Goal: Information Seeking & Learning: Learn about a topic

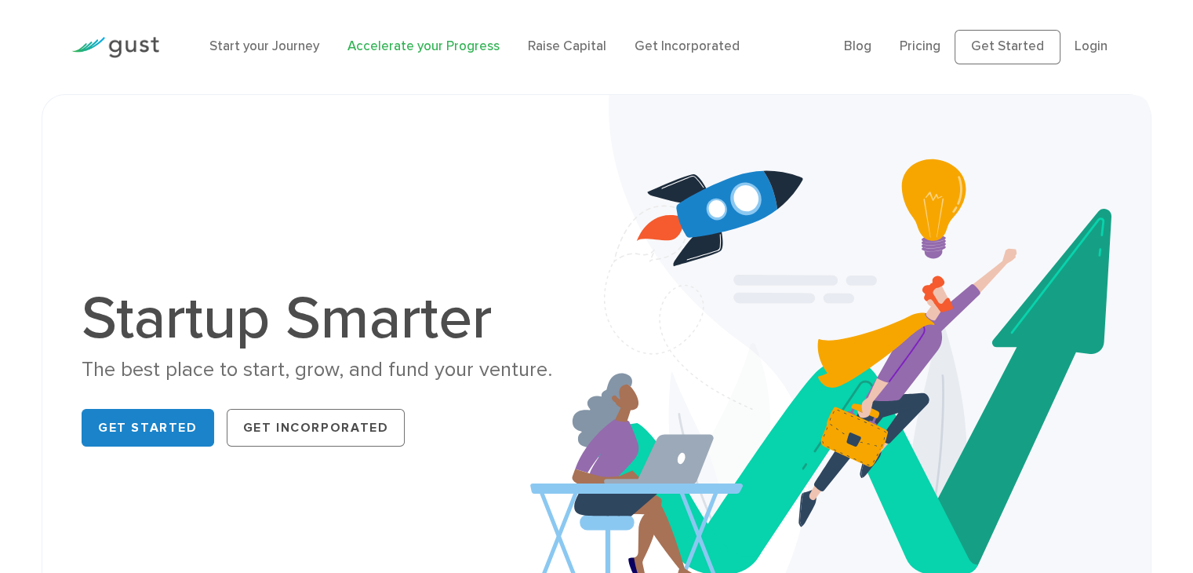
click at [383, 51] on link "Accelerate your Progress" at bounding box center [423, 46] width 152 height 16
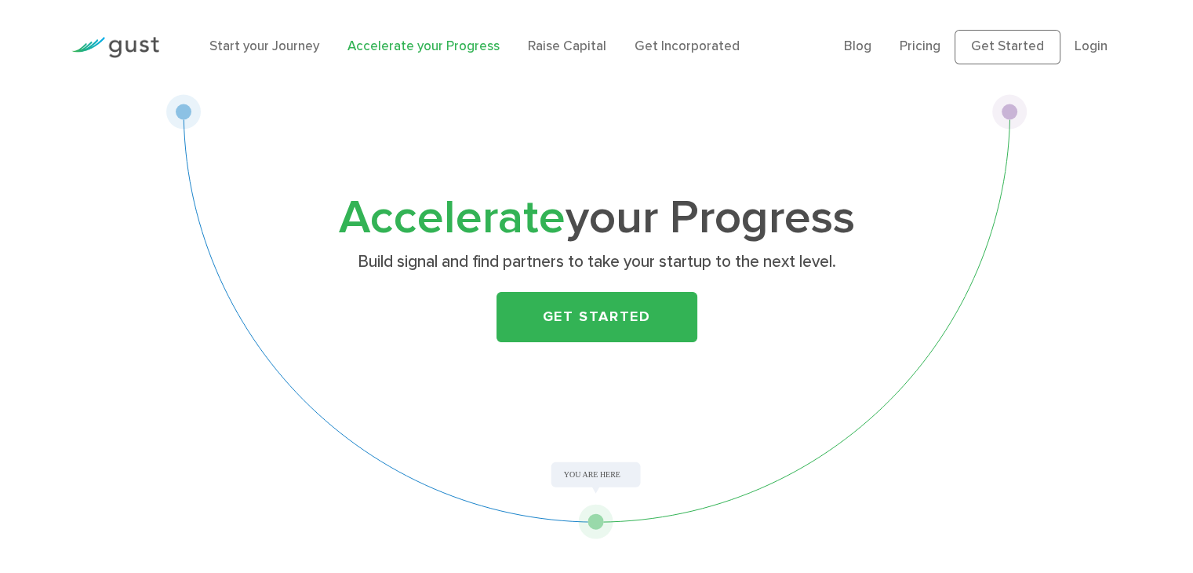
click at [321, 55] on ul "Start your Journey Accelerate your Progress Raise Capital Get Incorporated" at bounding box center [514, 47] width 611 height 20
click at [290, 45] on link "Start your Journey" at bounding box center [264, 46] width 110 height 16
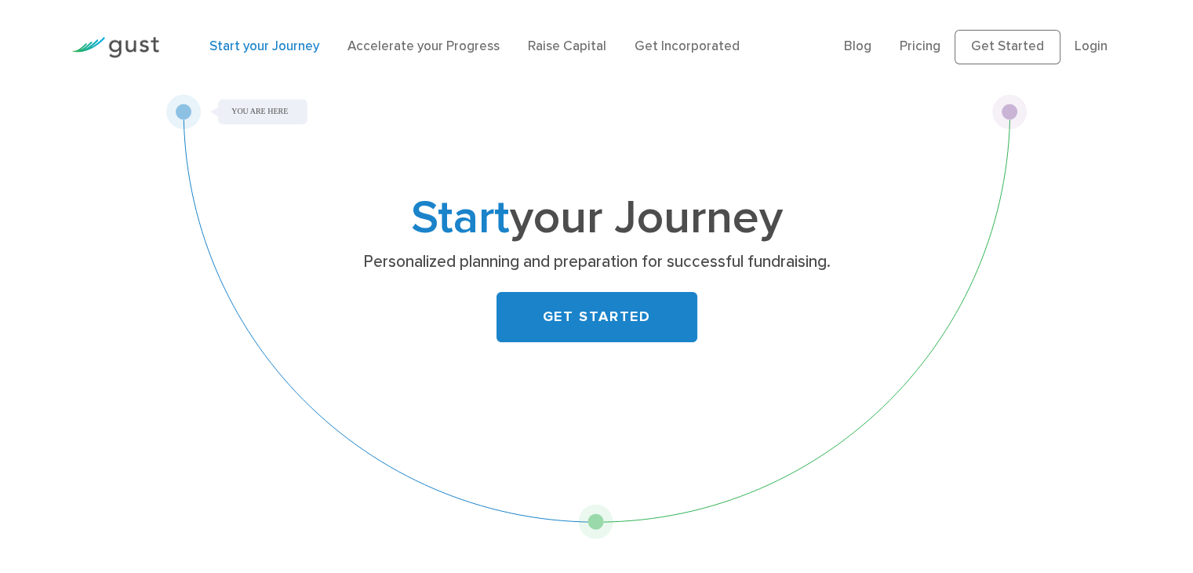
click at [688, 57] on div "Start your Journey Accelerate your Progress Raise Capital Get Incorporated" at bounding box center [515, 47] width 634 height 52
click at [668, 53] on link "Get Incorporated" at bounding box center [686, 46] width 105 height 16
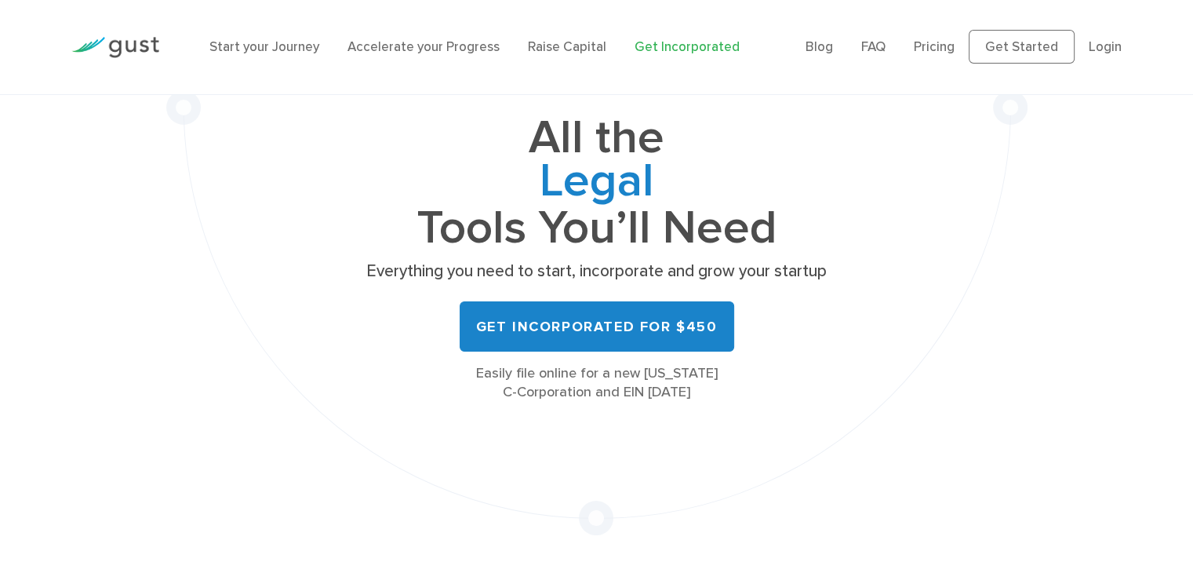
scroll to position [147, 0]
click at [468, 267] on p "Everything you need to start, incorporate and grow your startup" at bounding box center [597, 271] width 471 height 22
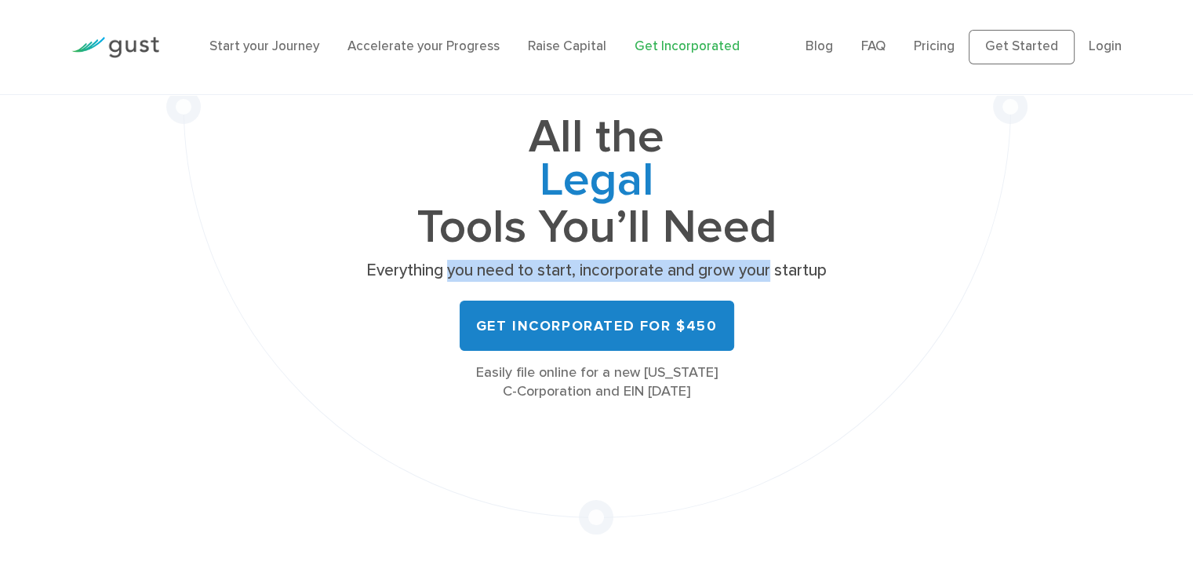
drag, startPoint x: 468, startPoint y: 267, endPoint x: 755, endPoint y: 263, distance: 287.1
click at [755, 263] on p "Everything you need to start, incorporate and grow your startup" at bounding box center [597, 271] width 471 height 22
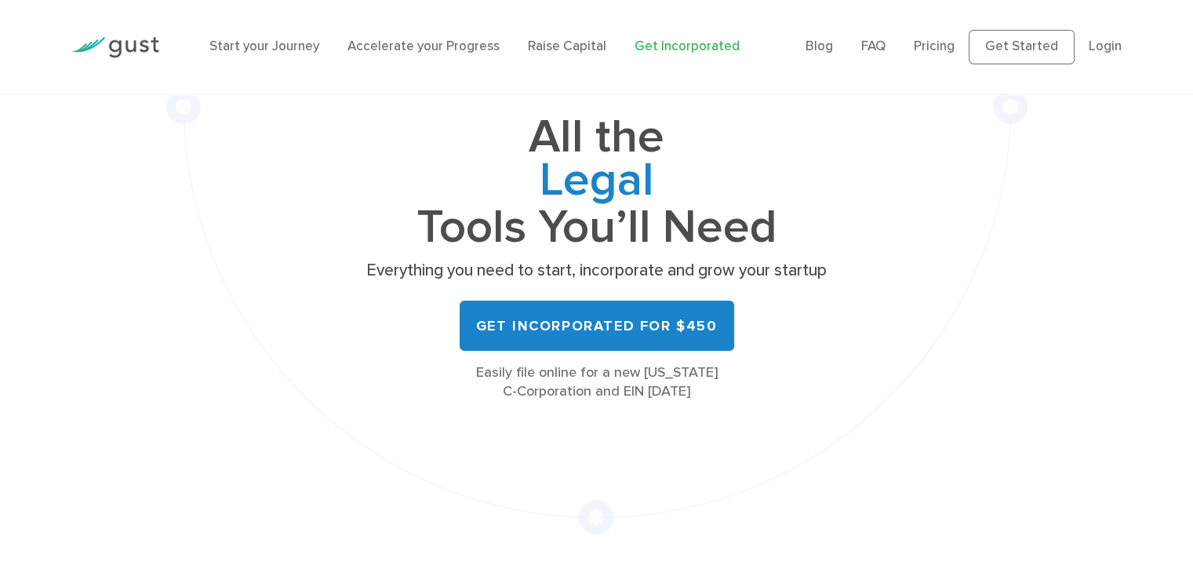
click at [797, 267] on p "Everything you need to start, incorporate and grow your startup" at bounding box center [597, 271] width 471 height 22
drag, startPoint x: 797, startPoint y: 267, endPoint x: 602, endPoint y: 264, distance: 195.3
click at [602, 264] on p "Everything you need to start, incorporate and grow your startup" at bounding box center [597, 271] width 471 height 22
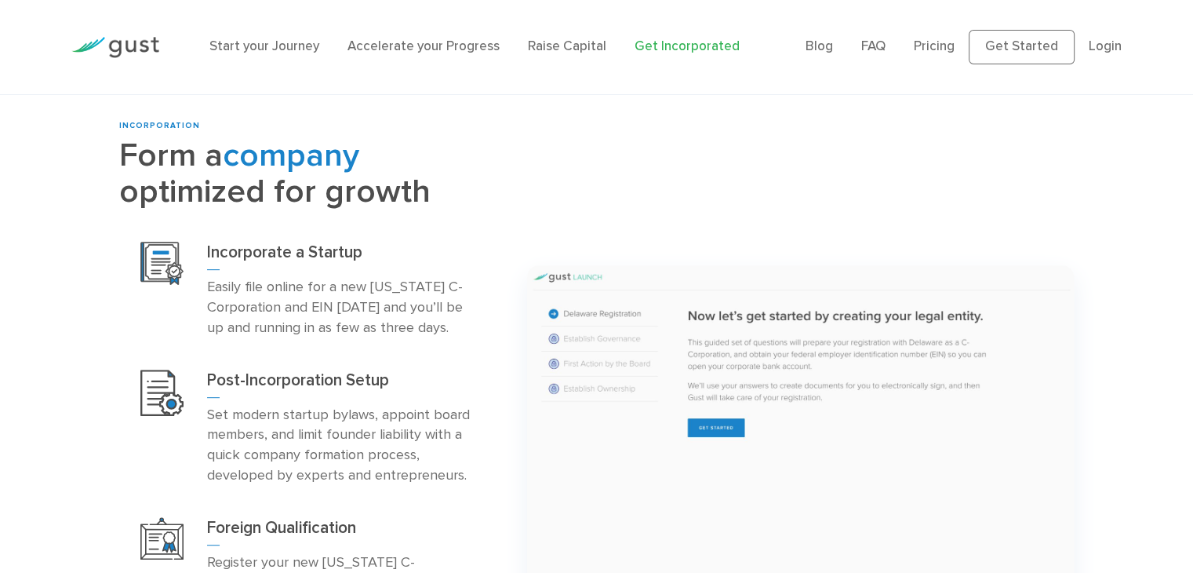
scroll to position [727, 0]
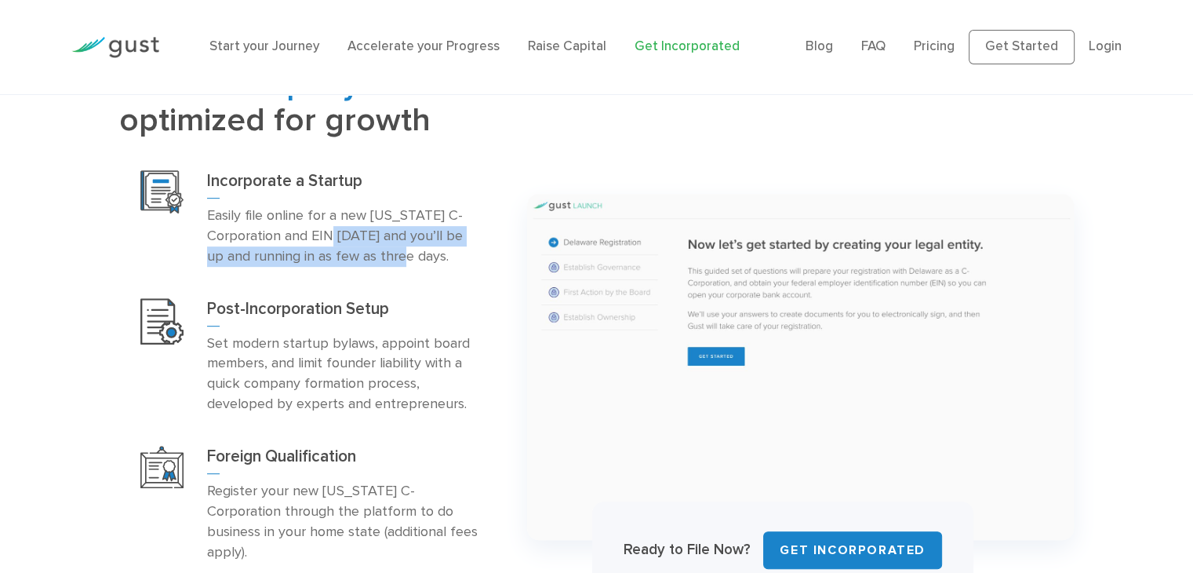
drag, startPoint x: 405, startPoint y: 264, endPoint x: 314, endPoint y: 227, distance: 98.6
click at [314, 227] on p "Easily file online for a new Delaware C-Corporation and EIN today and you’ll be…" at bounding box center [344, 235] width 275 height 61
drag, startPoint x: 314, startPoint y: 227, endPoint x: 384, endPoint y: 239, distance: 70.8
click at [384, 239] on p "Easily file online for a new Delaware C-Corporation and EIN today and you’ll be…" at bounding box center [344, 235] width 275 height 61
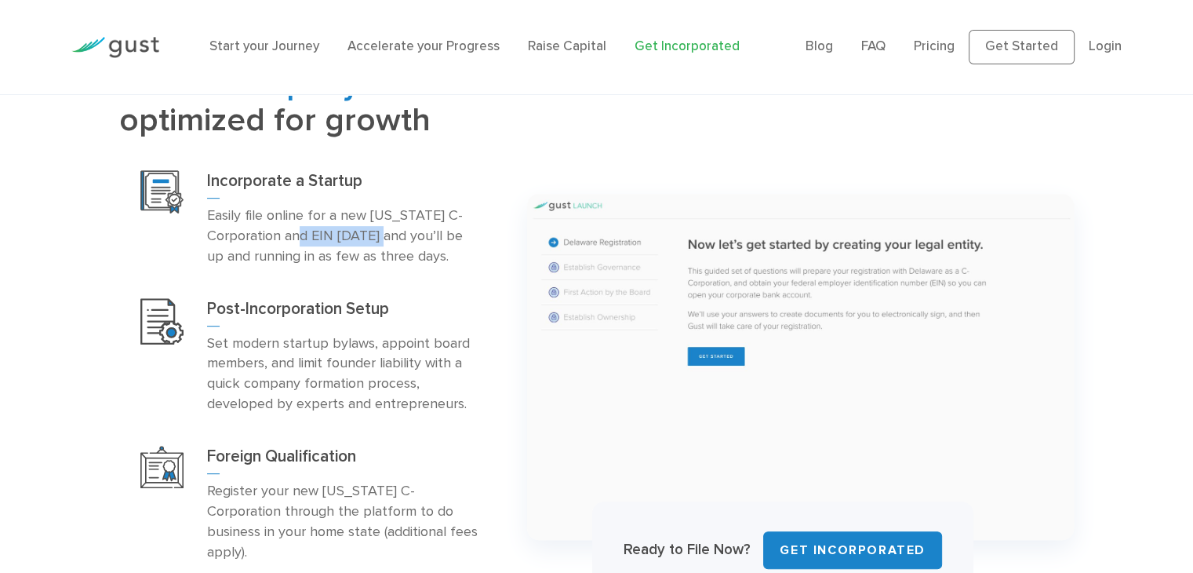
click at [384, 239] on p "Easily file online for a new Delaware C-Corporation and EIN today and you’ll be…" at bounding box center [344, 235] width 275 height 61
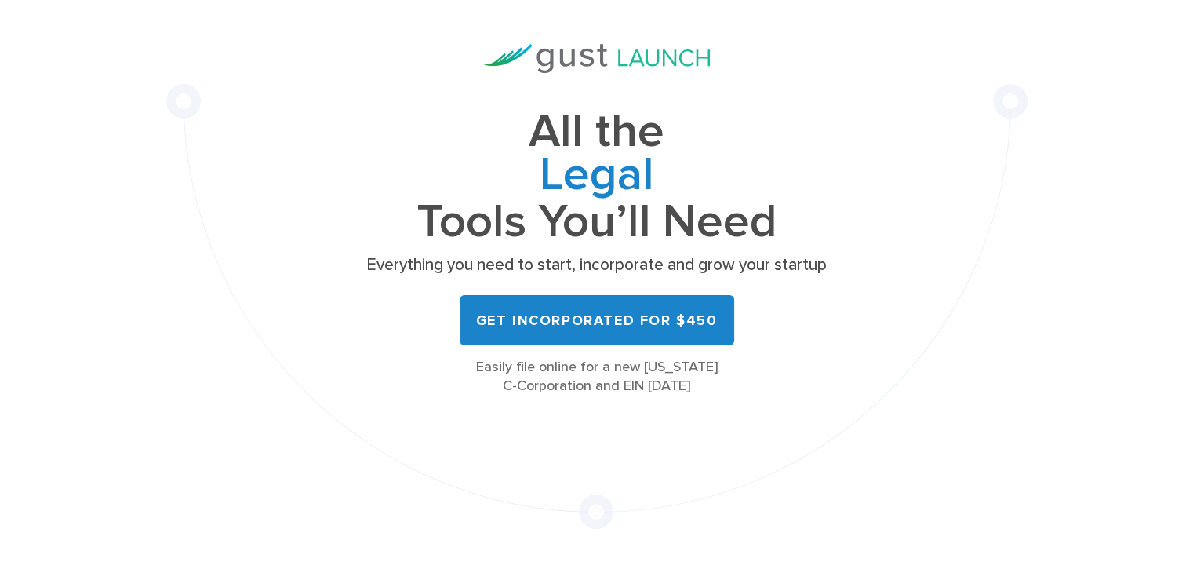
scroll to position [0, 0]
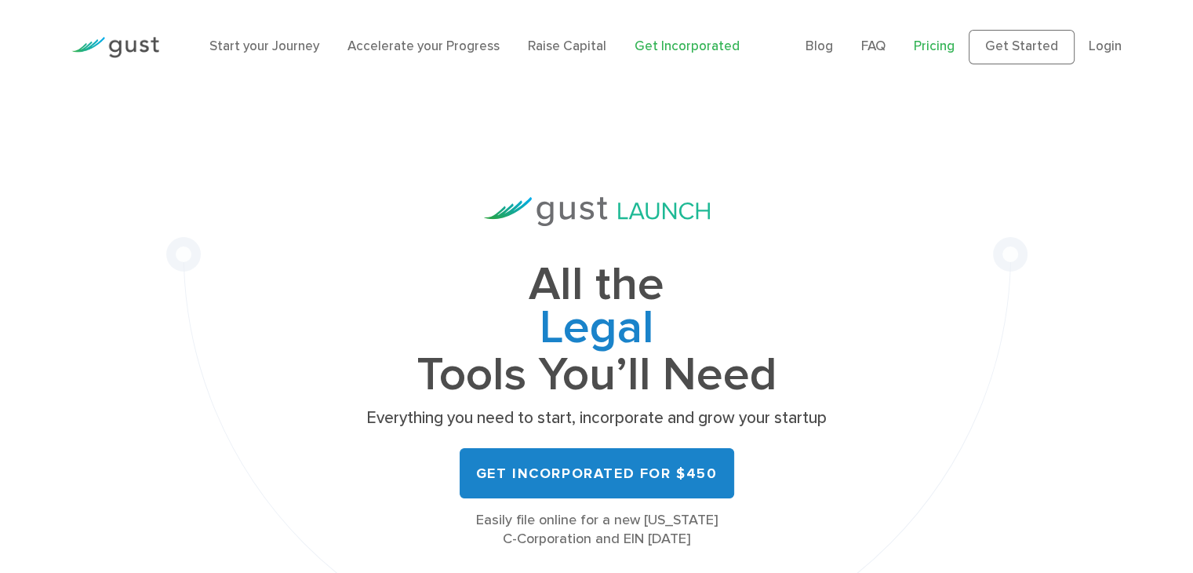
click at [938, 48] on link "Pricing" at bounding box center [934, 46] width 41 height 16
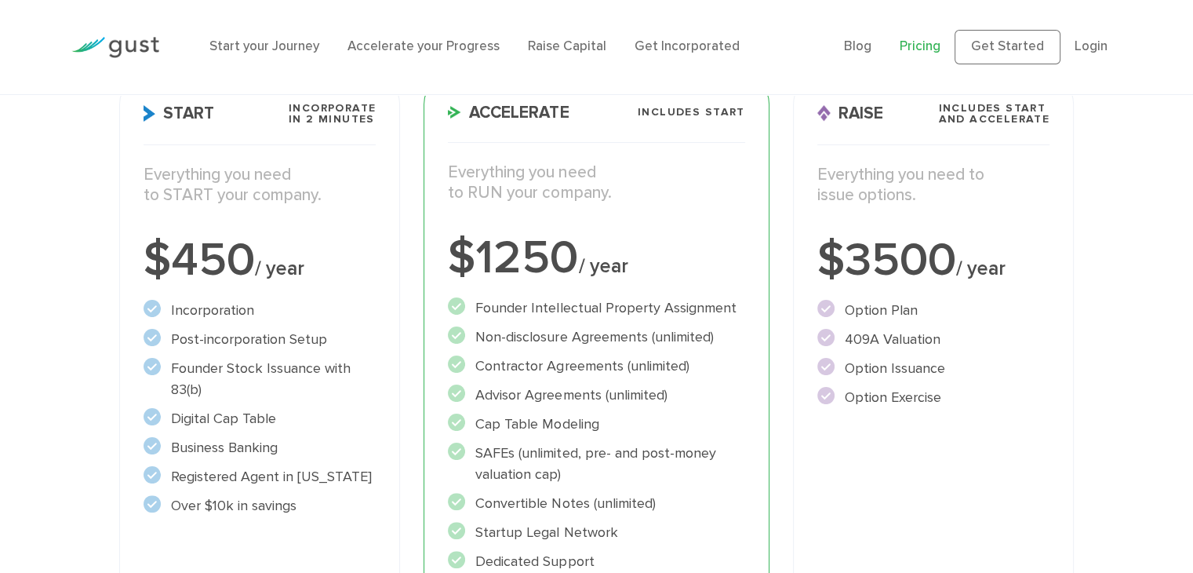
scroll to position [268, 0]
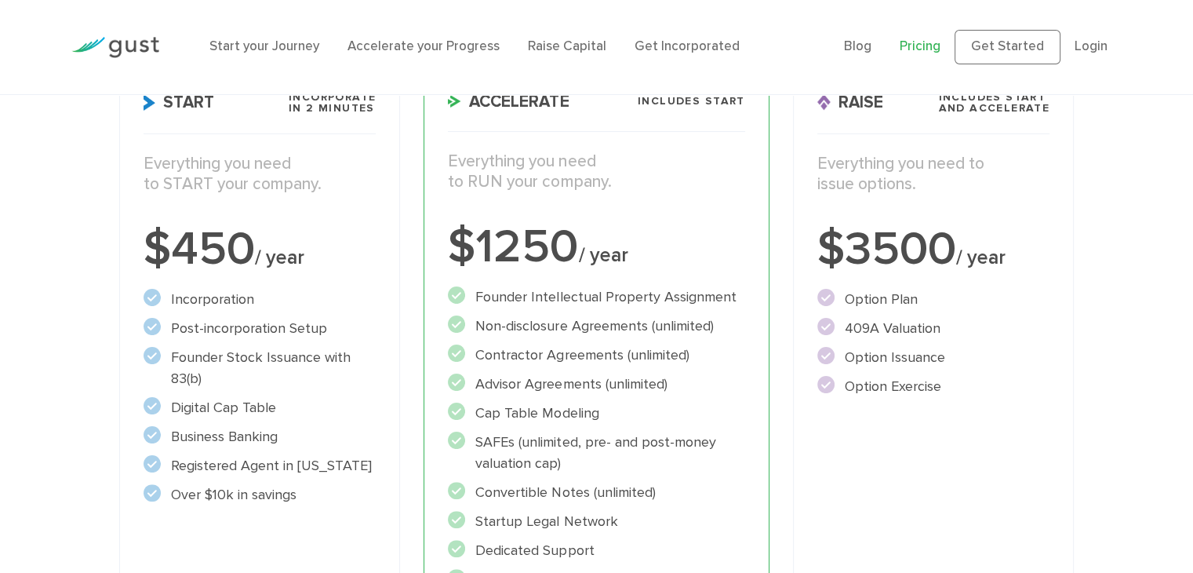
click at [549, 300] on li "Founder Intellectual Property Assignment" at bounding box center [596, 296] width 296 height 21
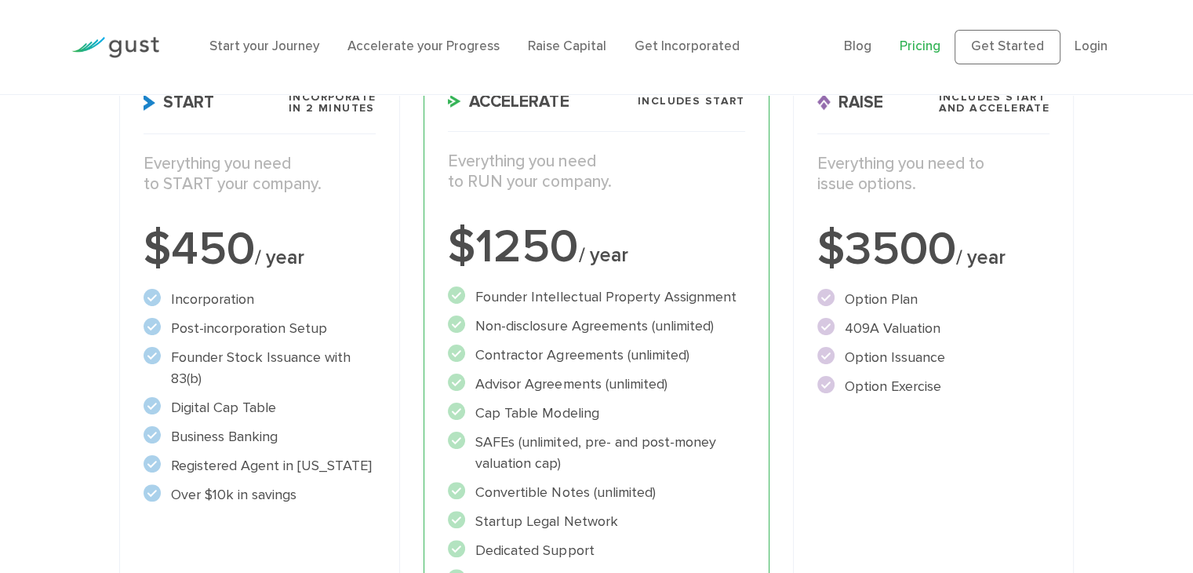
click at [549, 300] on li "Founder Intellectual Property Assignment" at bounding box center [596, 296] width 296 height 21
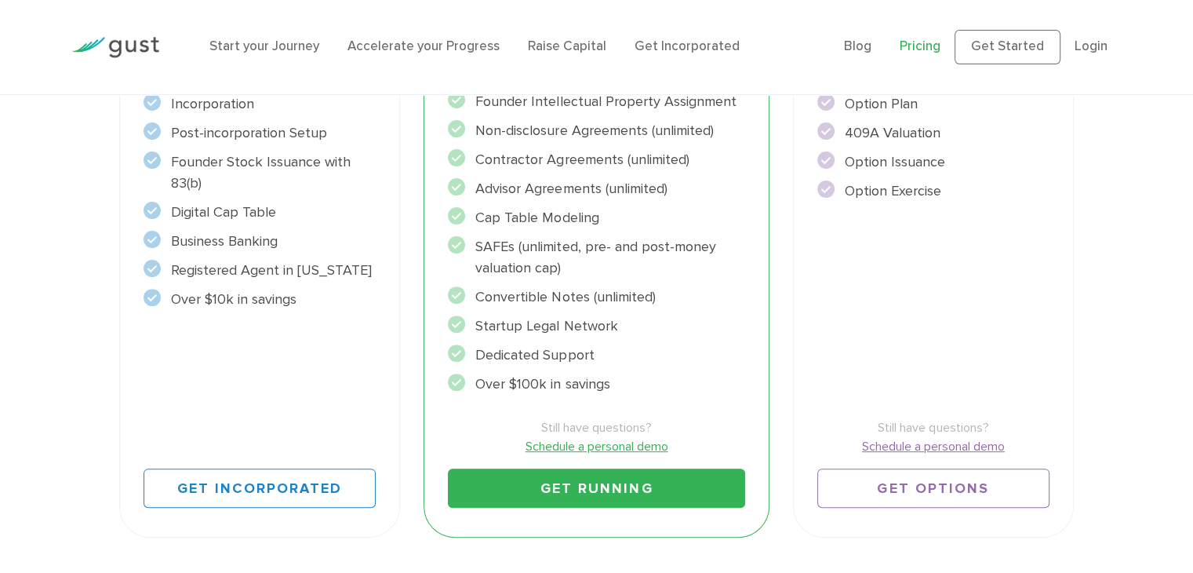
scroll to position [0, 0]
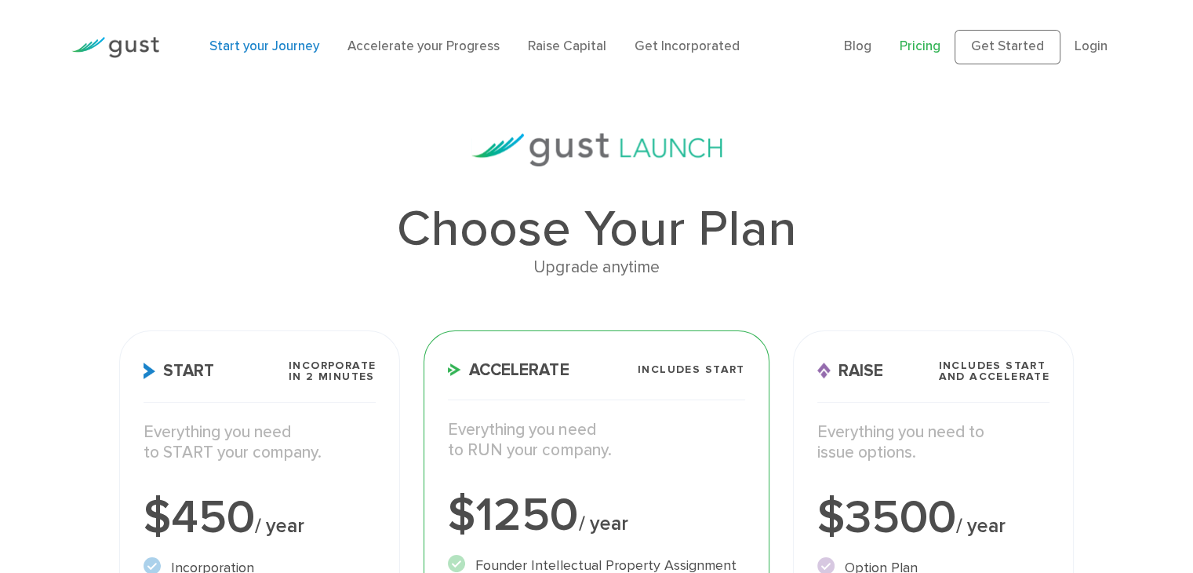
click at [287, 49] on link "Start your Journey" at bounding box center [264, 46] width 110 height 16
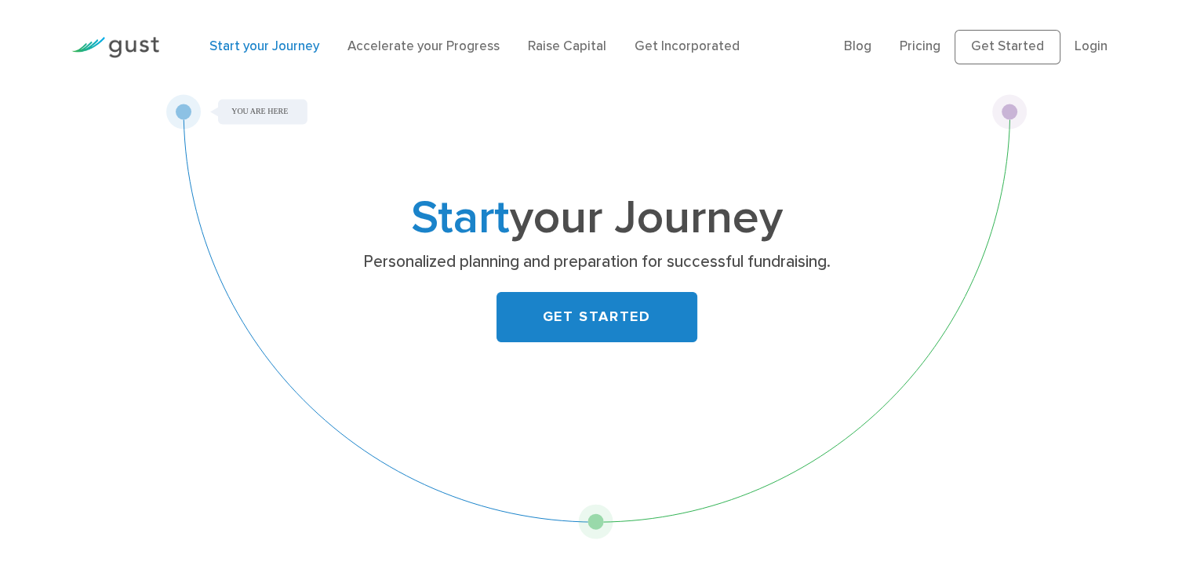
scroll to position [110, 0]
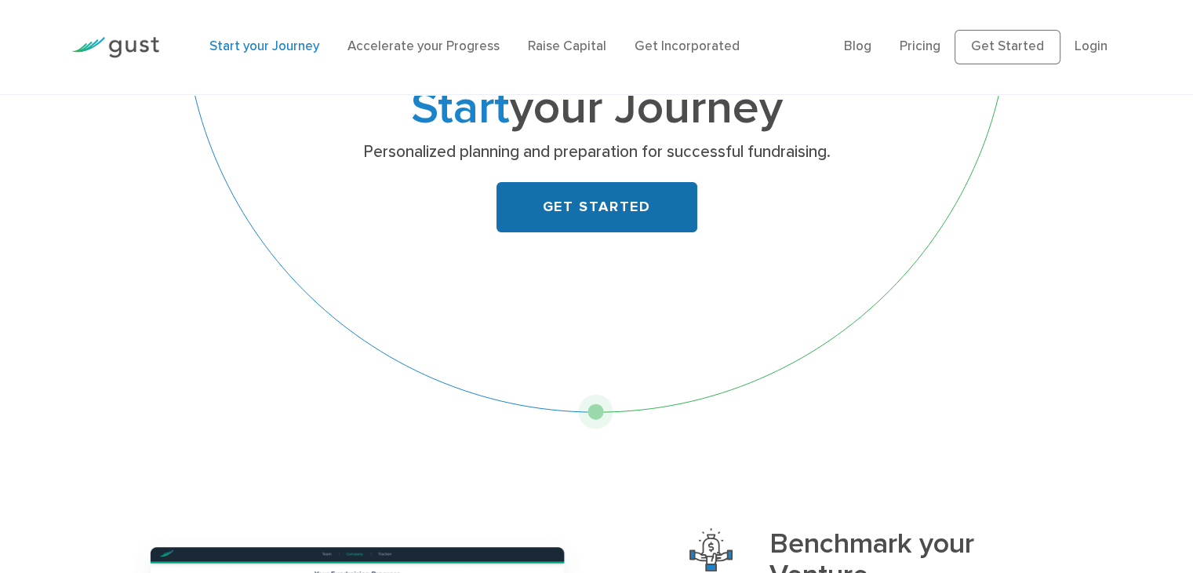
click at [591, 229] on link "GET STARTED" at bounding box center [596, 207] width 201 height 50
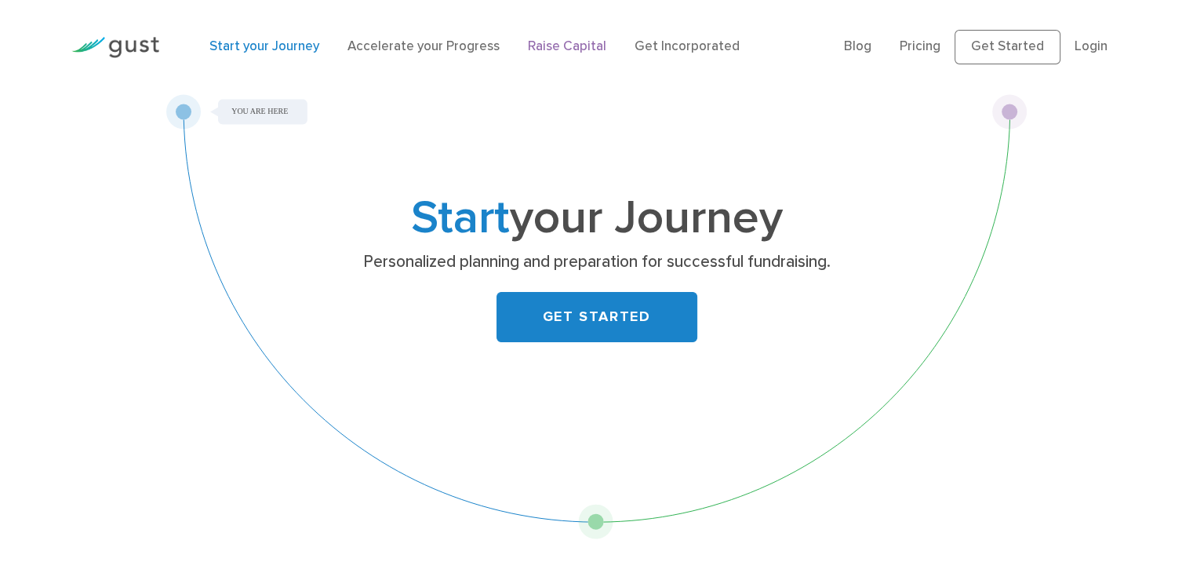
click at [565, 52] on link "Raise Capital" at bounding box center [567, 46] width 78 height 16
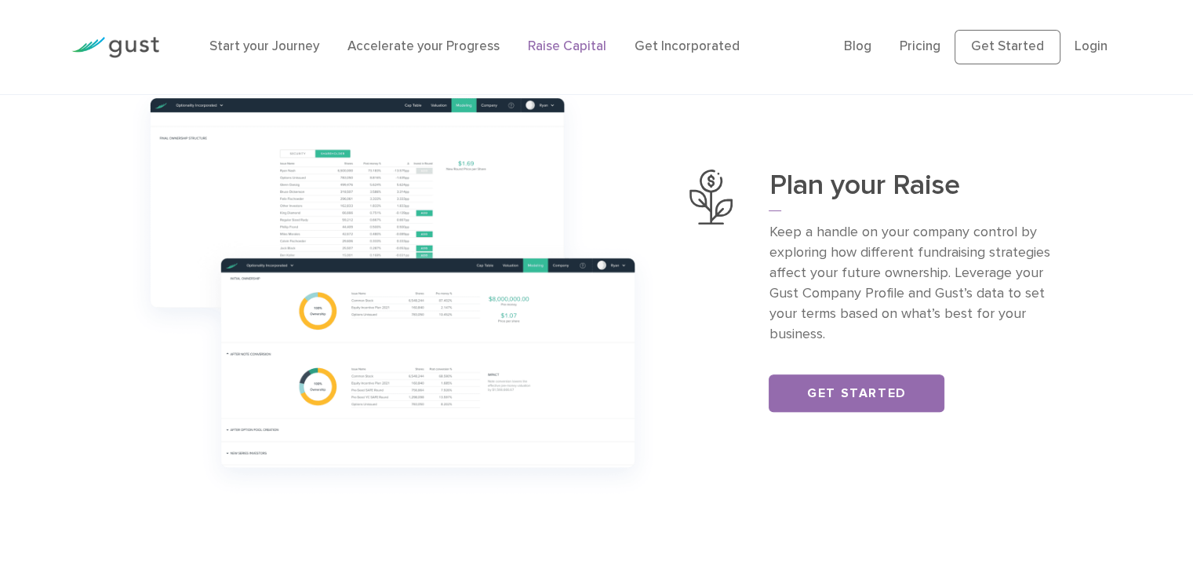
scroll to position [562, 0]
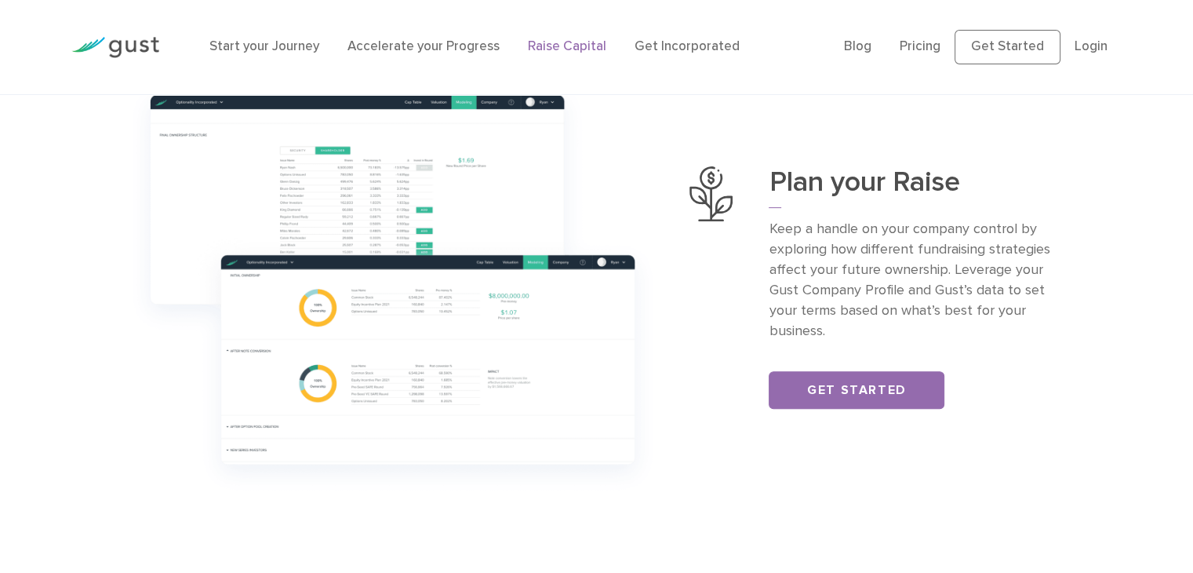
click at [772, 243] on p "Keep a handle on your company control by exploring how different fundraising st…" at bounding box center [921, 280] width 305 height 122
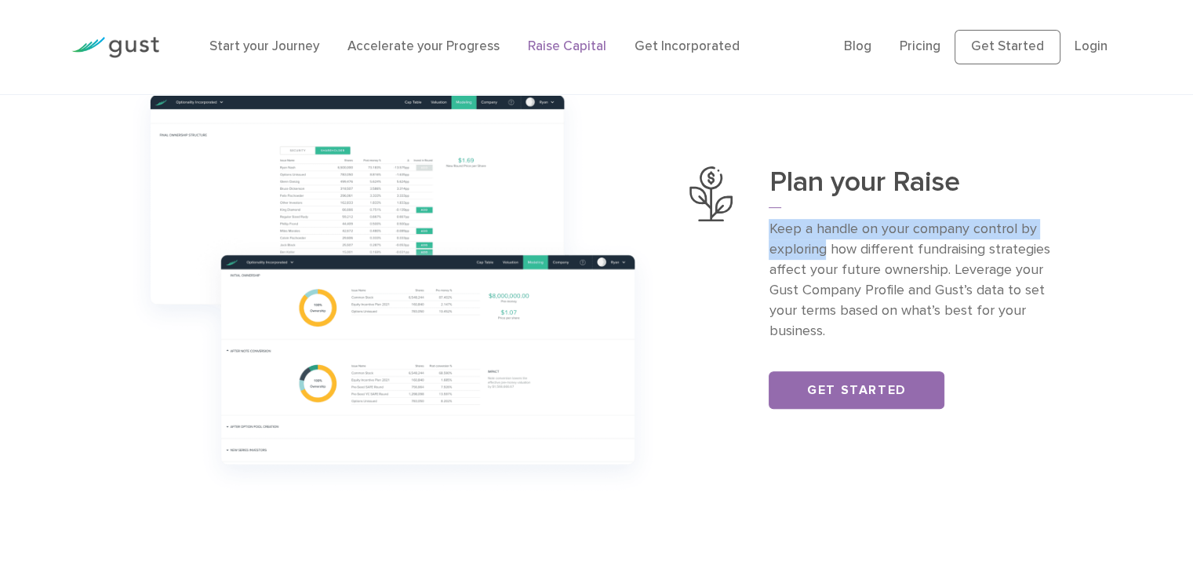
drag, startPoint x: 772, startPoint y: 243, endPoint x: 797, endPoint y: 255, distance: 27.7
click at [797, 255] on p "Keep a handle on your company control by exploring how different fundraising st…" at bounding box center [921, 280] width 305 height 122
drag, startPoint x: 797, startPoint y: 255, endPoint x: 809, endPoint y: 242, distance: 17.7
click at [809, 242] on p "Keep a handle on your company control by exploring how different fundraising st…" at bounding box center [921, 280] width 305 height 122
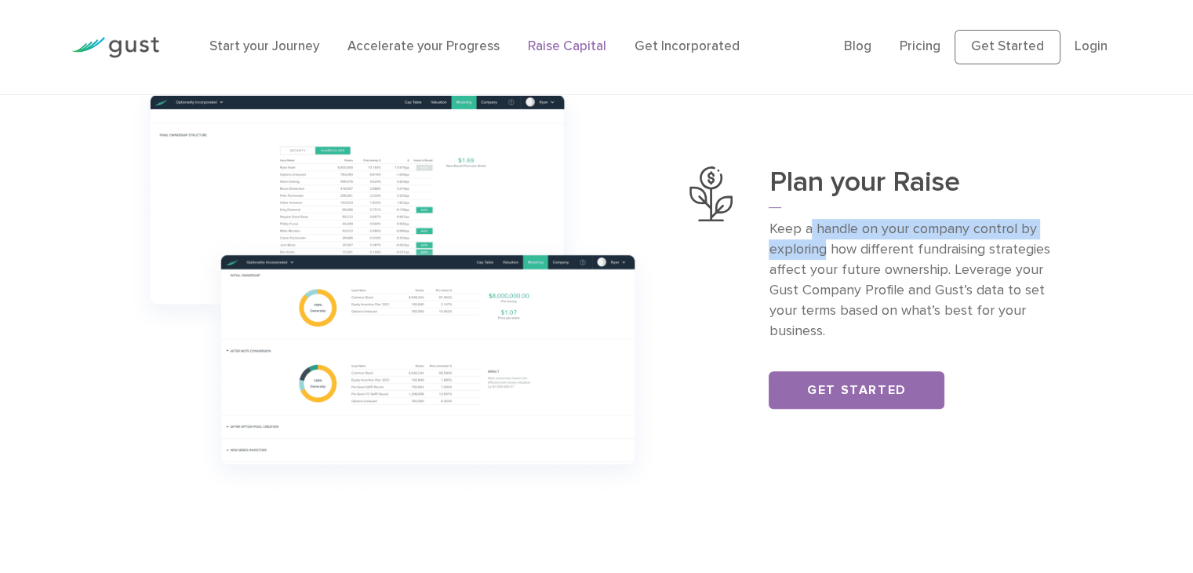
click at [809, 242] on p "Keep a handle on your company control by exploring how different fundraising st…" at bounding box center [921, 280] width 305 height 122
drag, startPoint x: 809, startPoint y: 242, endPoint x: 809, endPoint y: 256, distance: 14.1
click at [809, 256] on p "Keep a handle on your company control by exploring how different fundraising st…" at bounding box center [921, 280] width 305 height 122
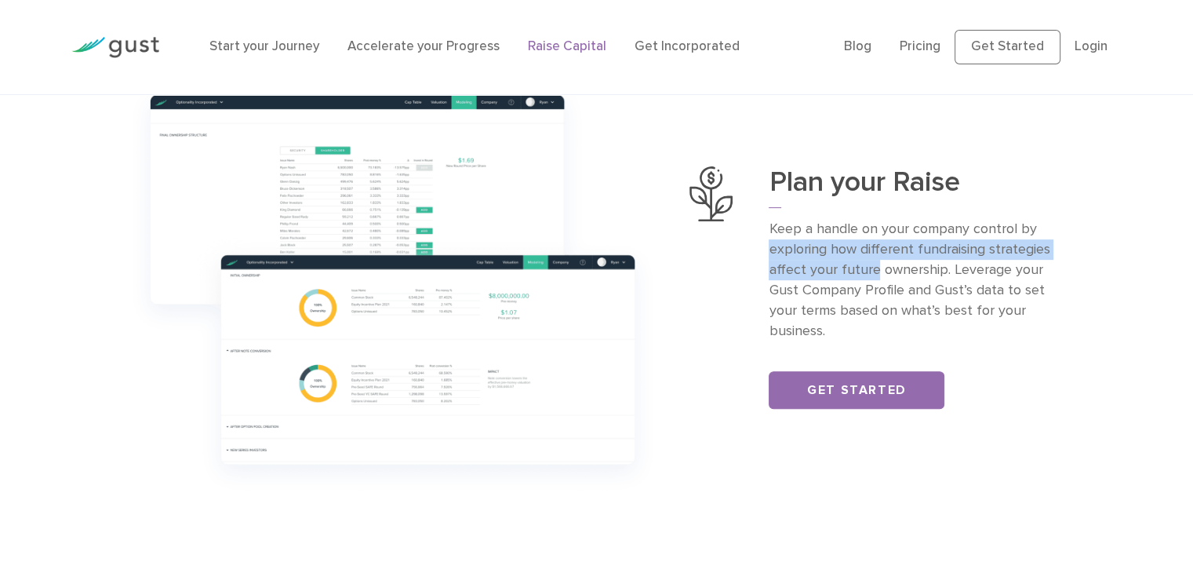
drag, startPoint x: 809, startPoint y: 256, endPoint x: 838, endPoint y: 274, distance: 33.5
click at [838, 274] on p "Keep a handle on your company control by exploring how different fundraising st…" at bounding box center [921, 280] width 305 height 122
drag, startPoint x: 838, startPoint y: 274, endPoint x: 776, endPoint y: 264, distance: 62.2
click at [776, 264] on p "Keep a handle on your company control by exploring how different fundraising st…" at bounding box center [921, 280] width 305 height 122
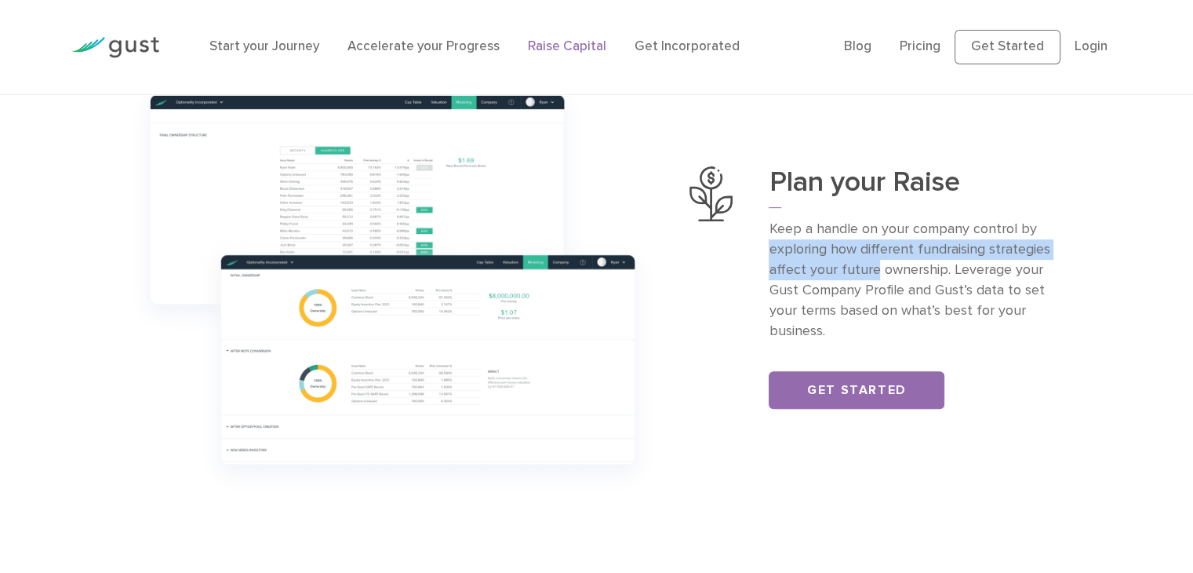
click at [776, 264] on p "Keep a handle on your company control by exploring how different fundraising st…" at bounding box center [921, 280] width 305 height 122
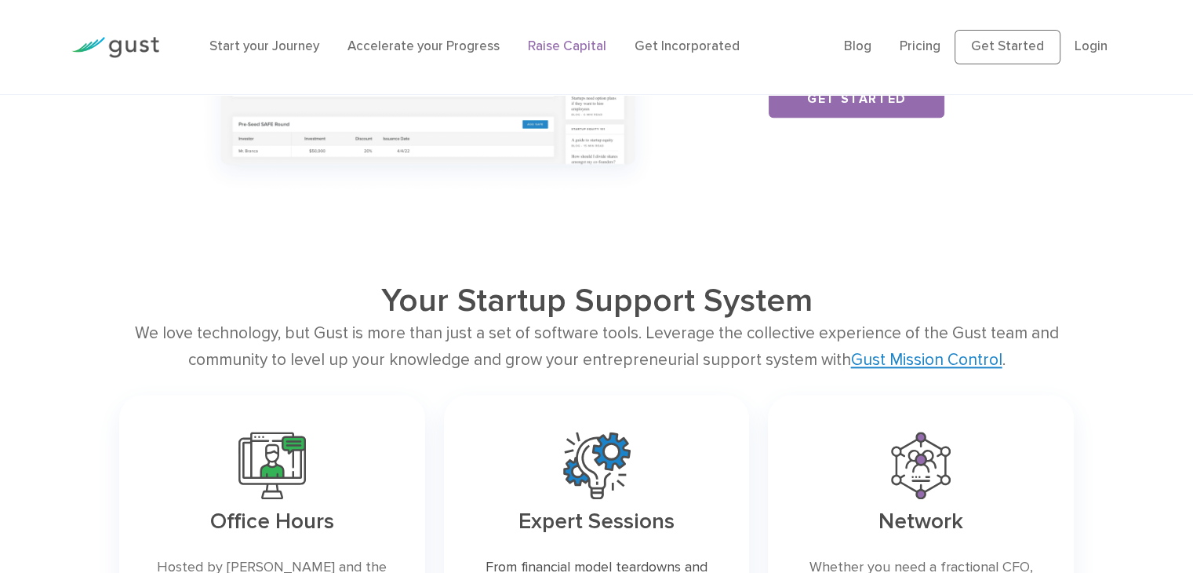
scroll to position [1898, 0]
